Goal: Entertainment & Leisure: Consume media (video, audio)

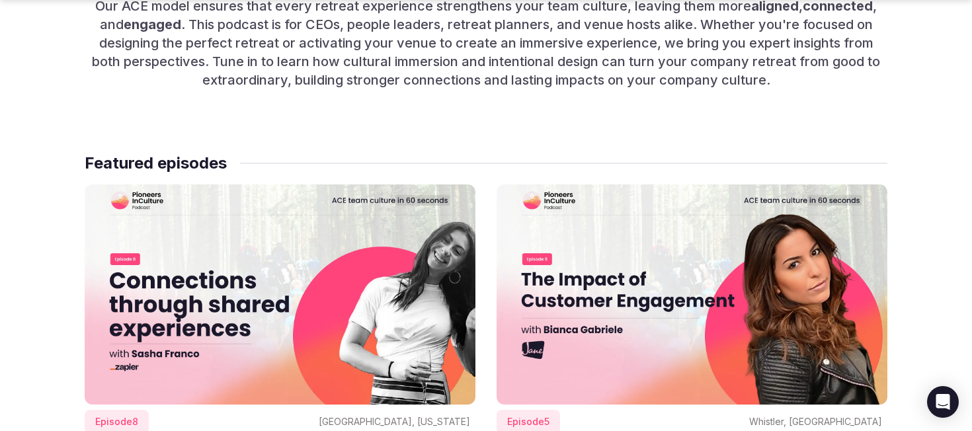
scroll to position [1007, 0]
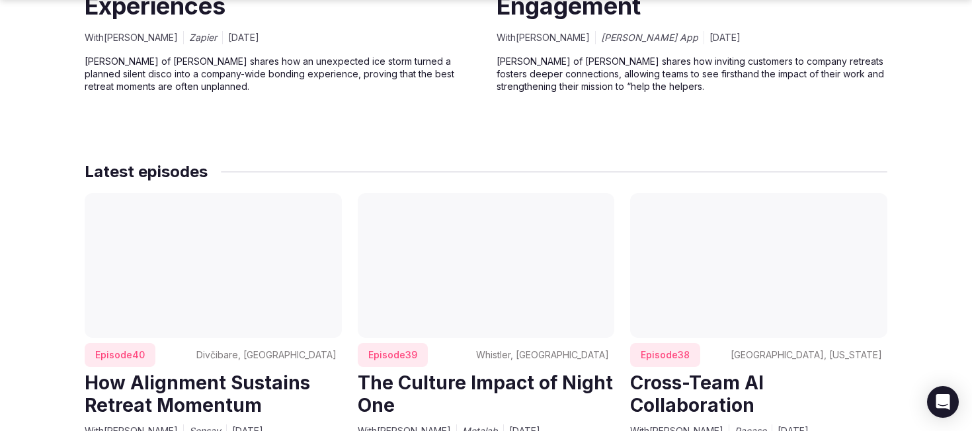
scroll to position [1280, 0]
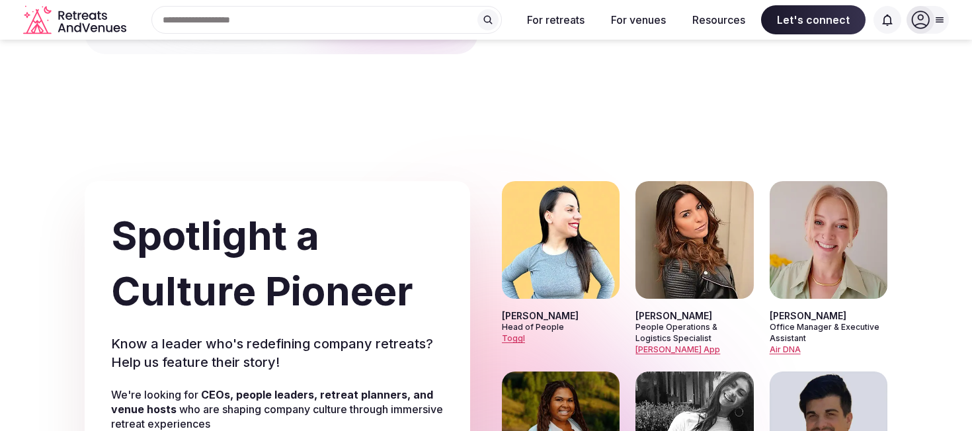
scroll to position [6267, 0]
